Goal: Task Accomplishment & Management: Manage account settings

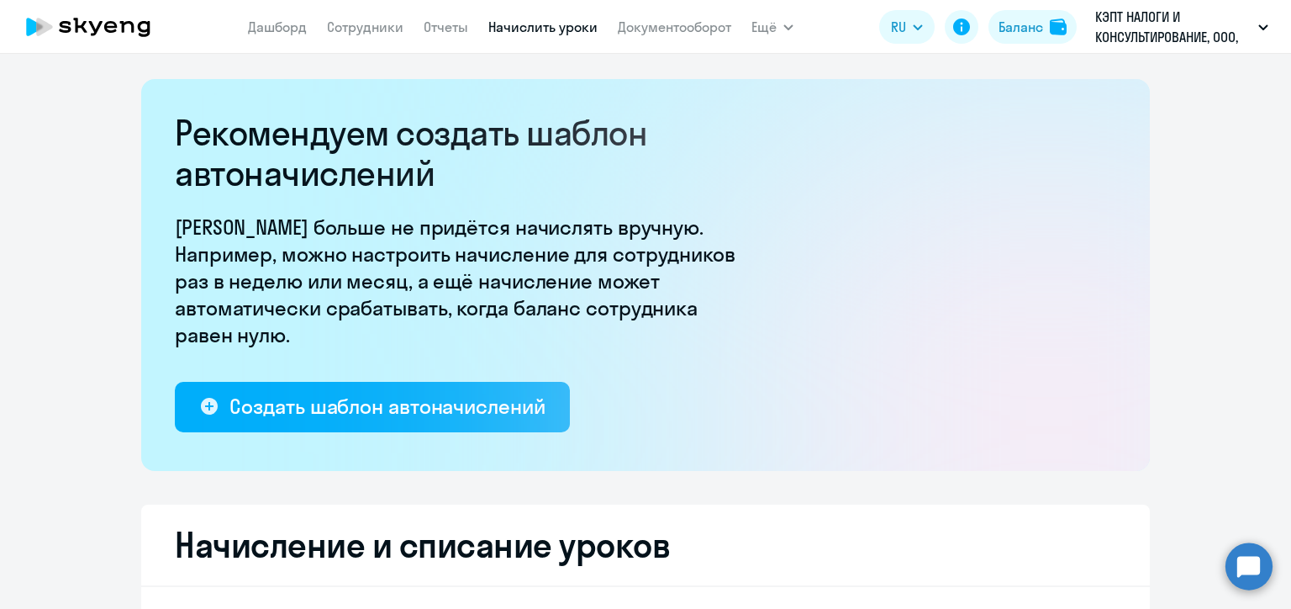
select select "10"
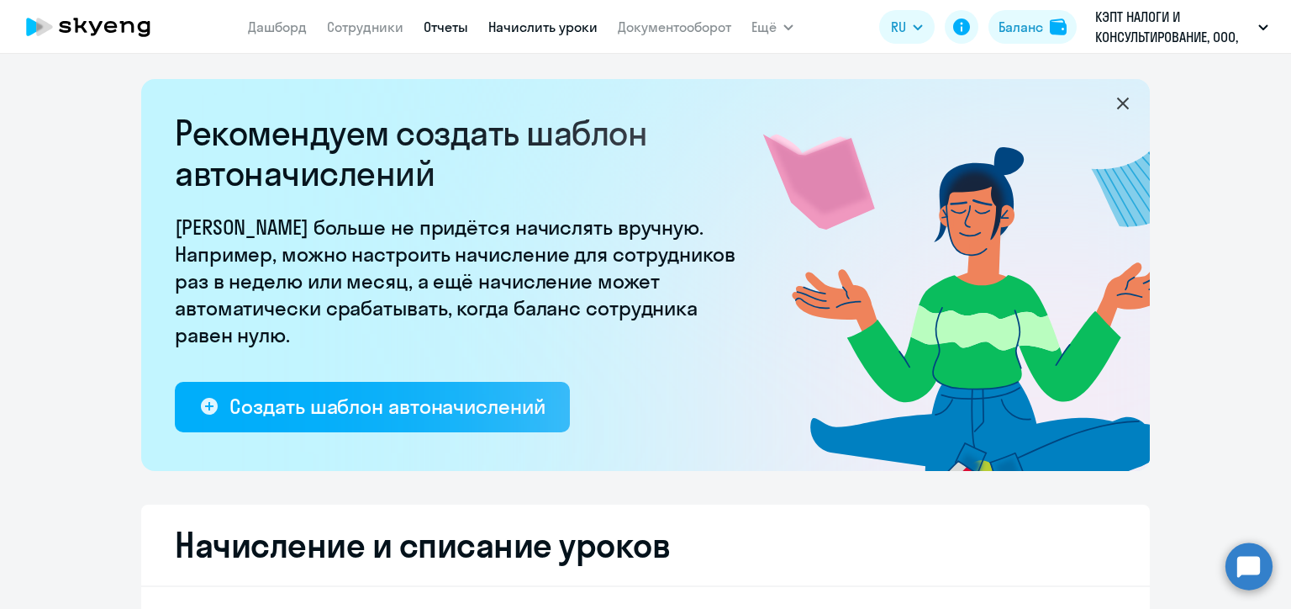
click at [444, 19] on link "Отчеты" at bounding box center [446, 26] width 45 height 17
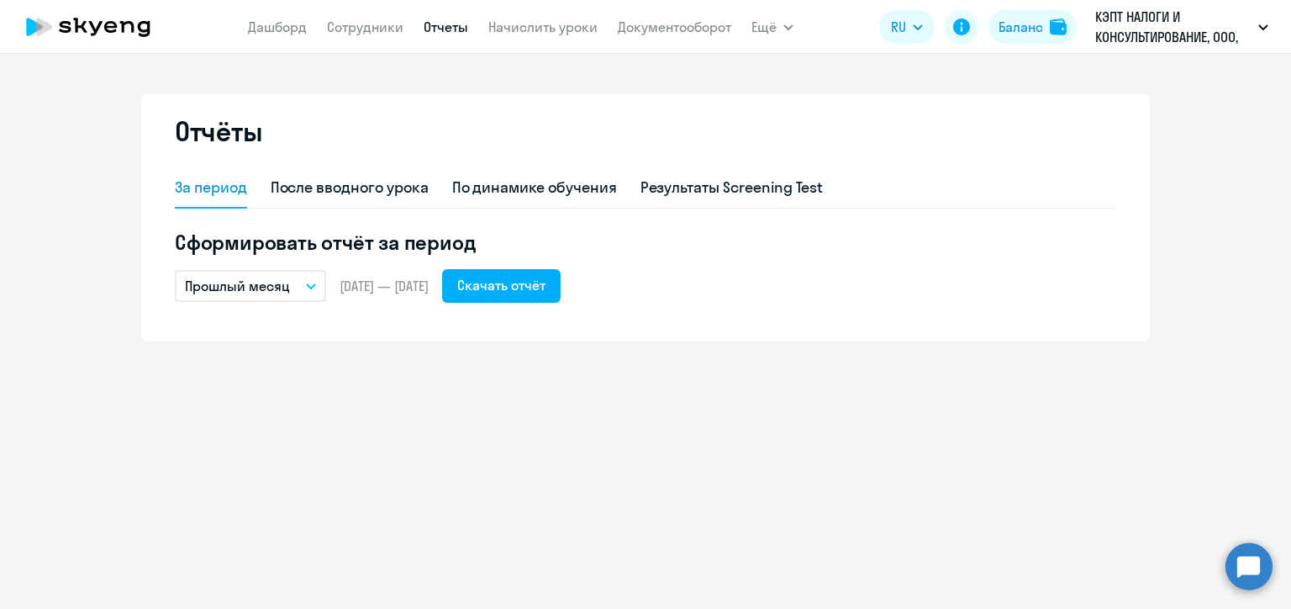
click at [343, 17] on app-menu-item-link "Сотрудники" at bounding box center [365, 27] width 76 height 21
click at [350, 33] on link "Сотрудники" at bounding box center [365, 26] width 76 height 17
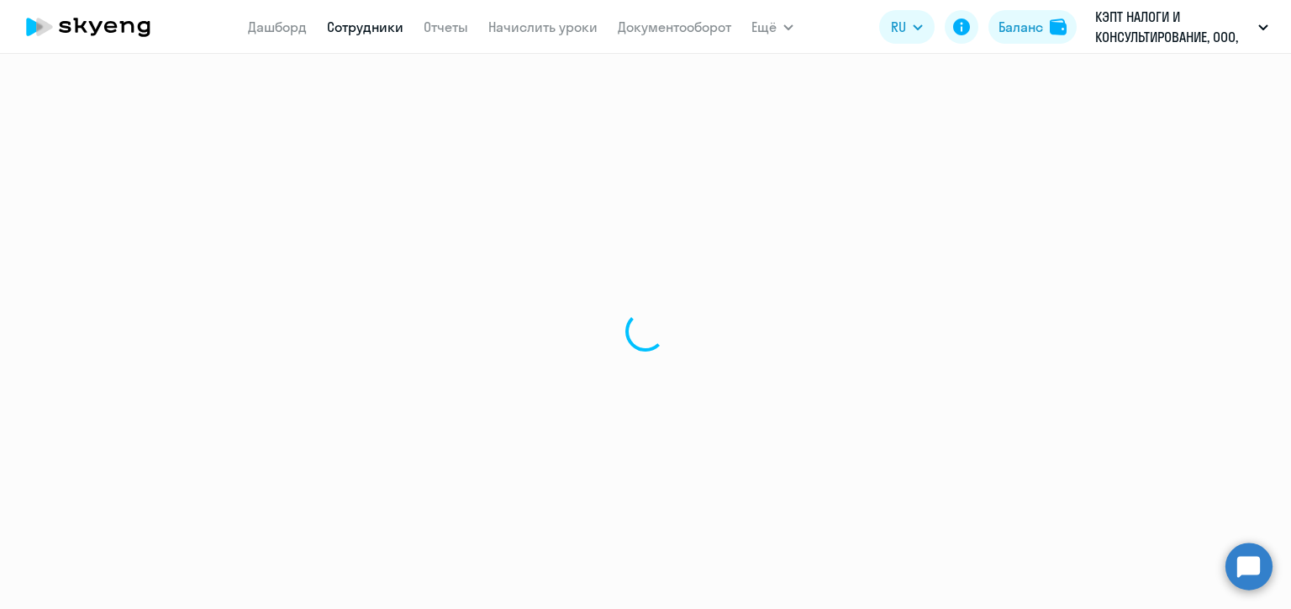
select select "30"
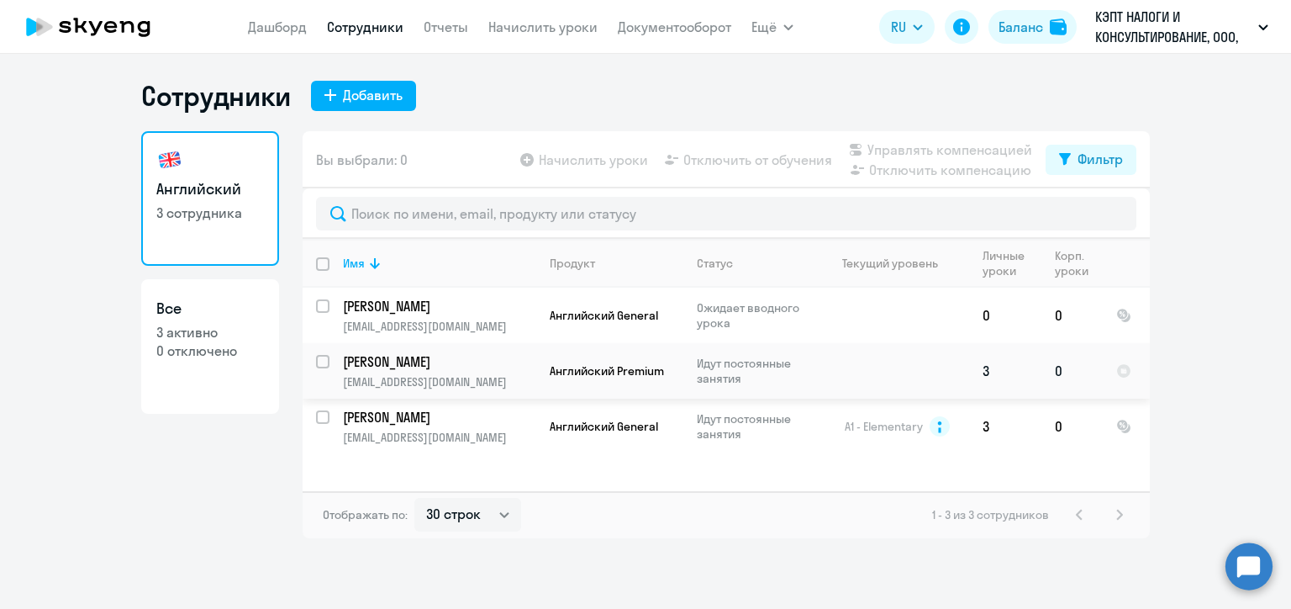
click at [323, 361] on input "select row 20319842" at bounding box center [333, 372] width 34 height 34
checkbox input "true"
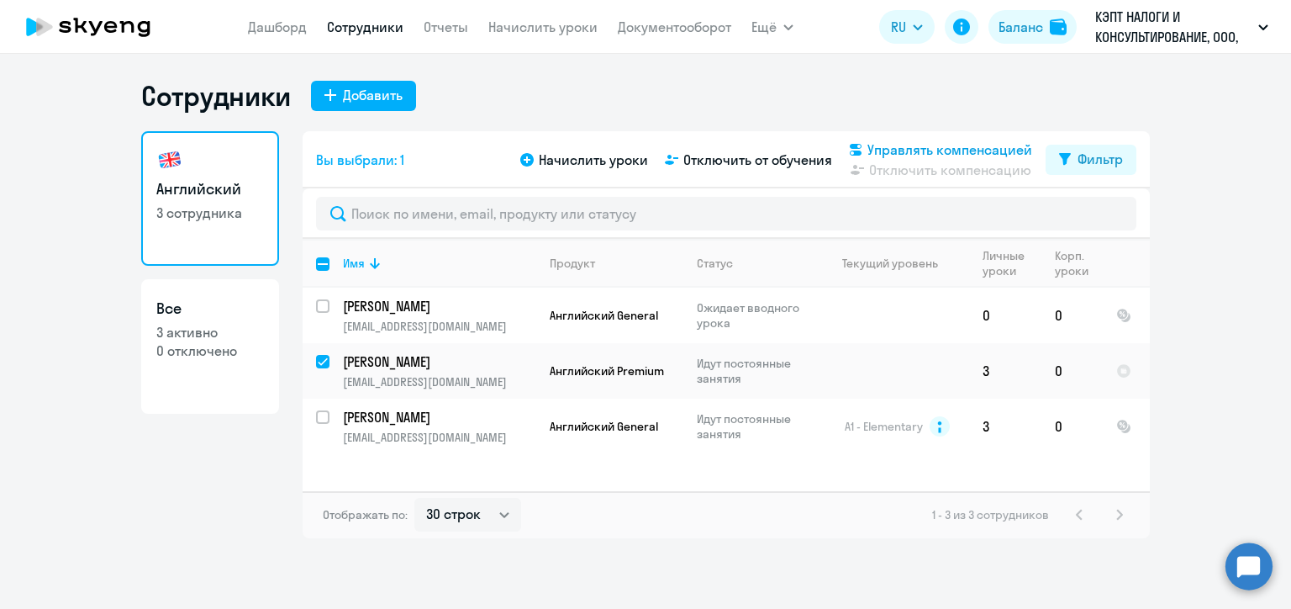
click at [908, 146] on span "Управлять компенсацией" at bounding box center [949, 150] width 165 height 20
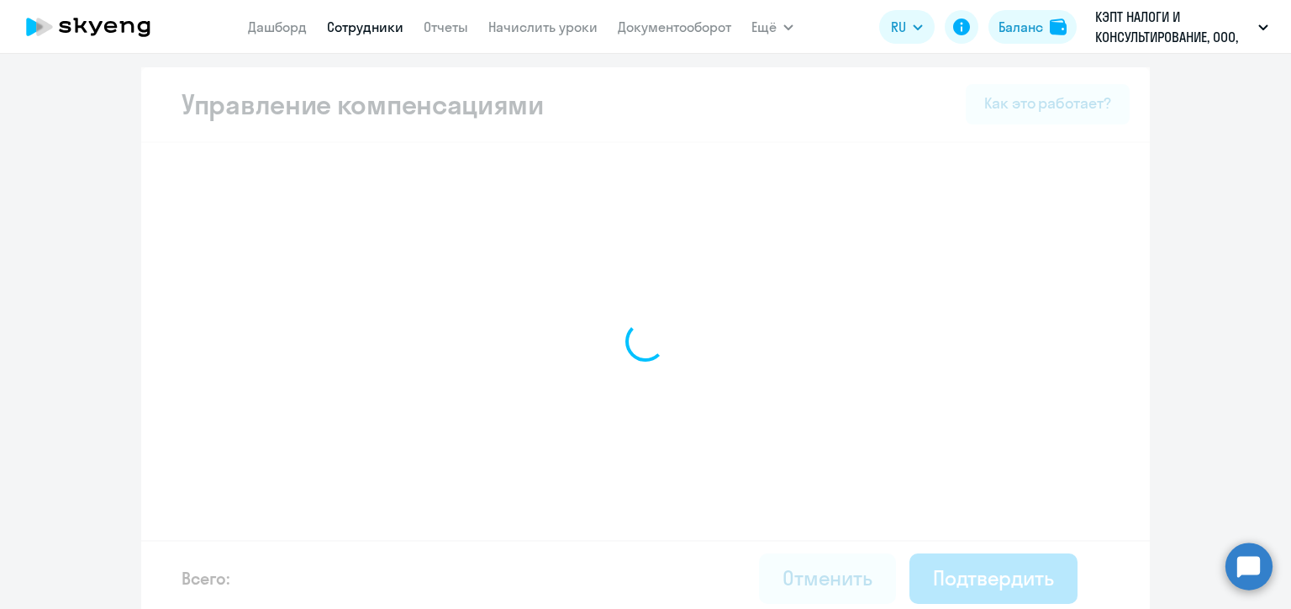
select select "WHOLE_PERIOD"
